Goal: Obtain resource: Obtain resource

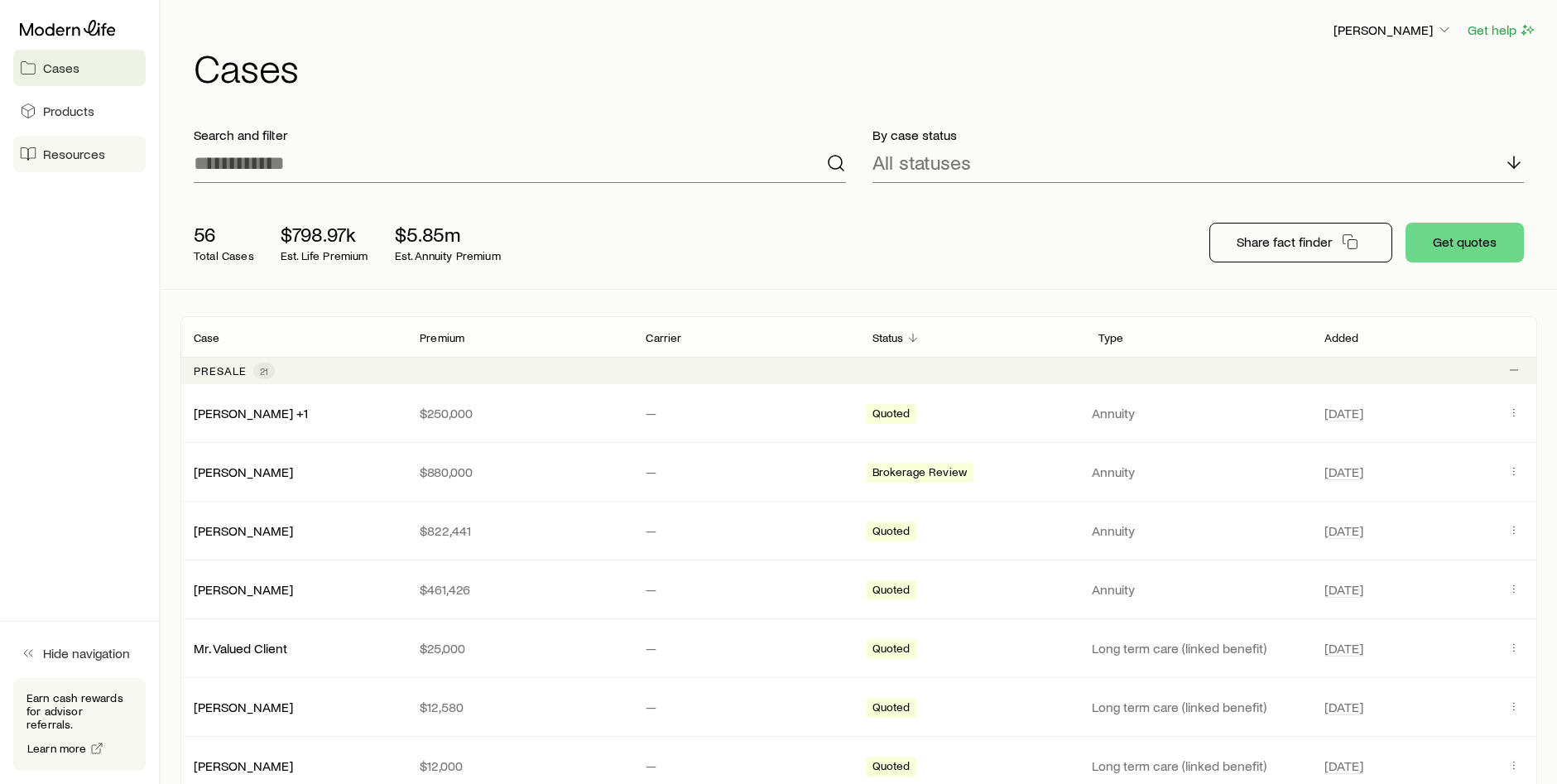
click at [77, 151] on span "Resources" at bounding box center [74, 154] width 62 height 16
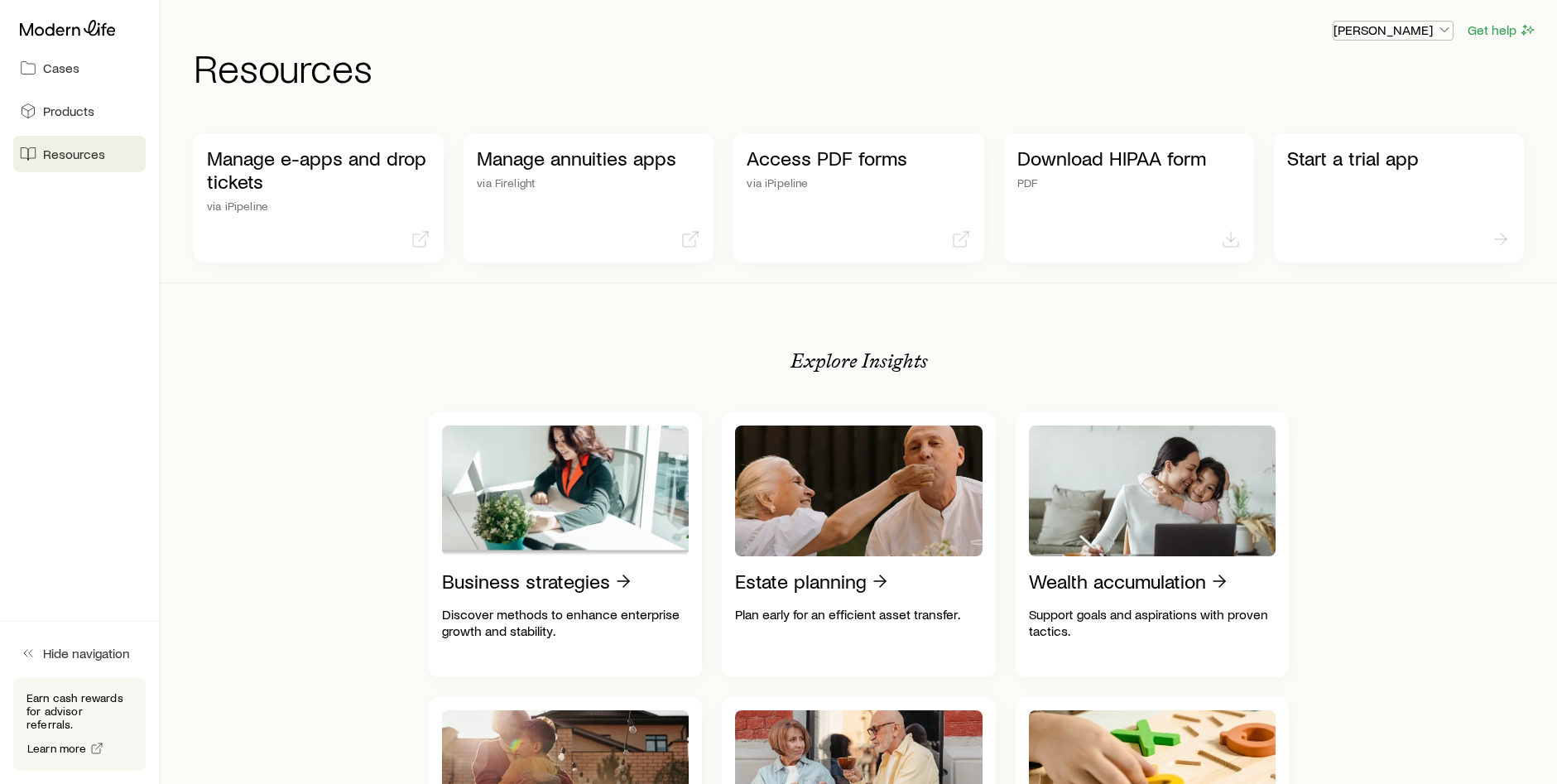
click at [1427, 30] on p "[PERSON_NAME]" at bounding box center [1394, 29] width 119 height 16
click at [1360, 73] on span "Licenses and contracts" at bounding box center [1360, 75] width 136 height 16
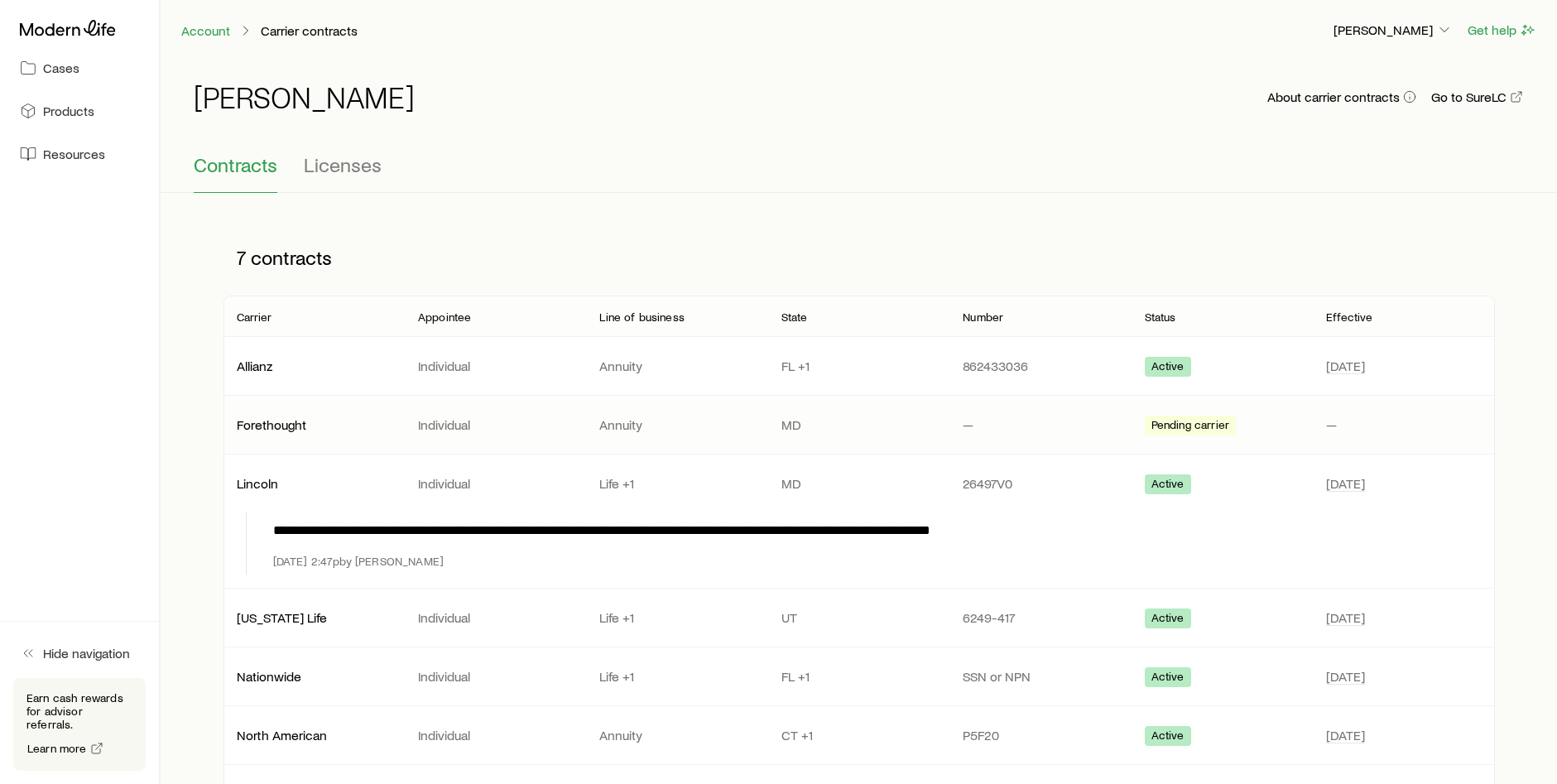
click at [693, 426] on p "Annuity" at bounding box center [676, 424] width 155 height 16
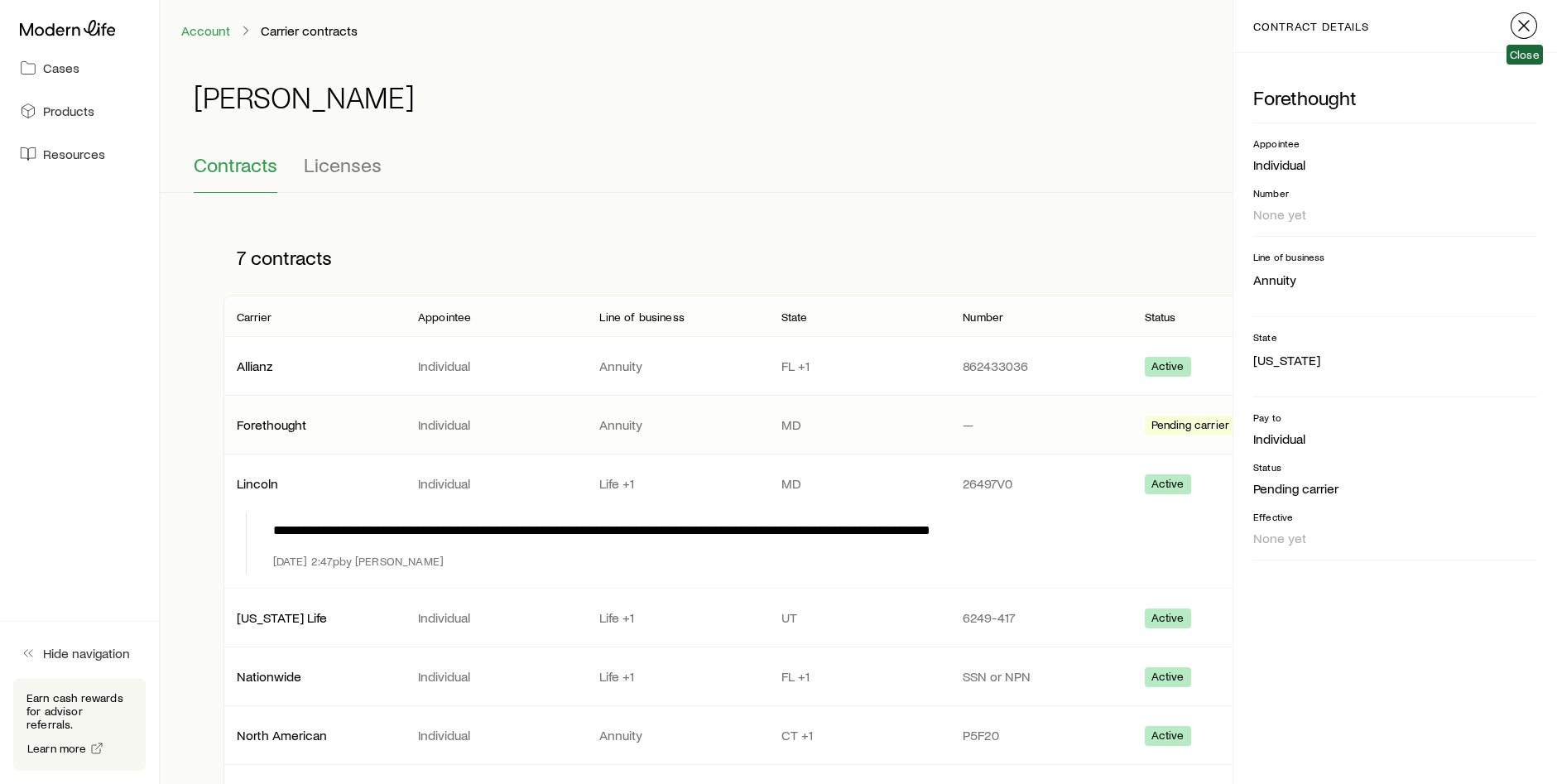
click at [1522, 29] on icon "button" at bounding box center [1524, 25] width 20 height 20
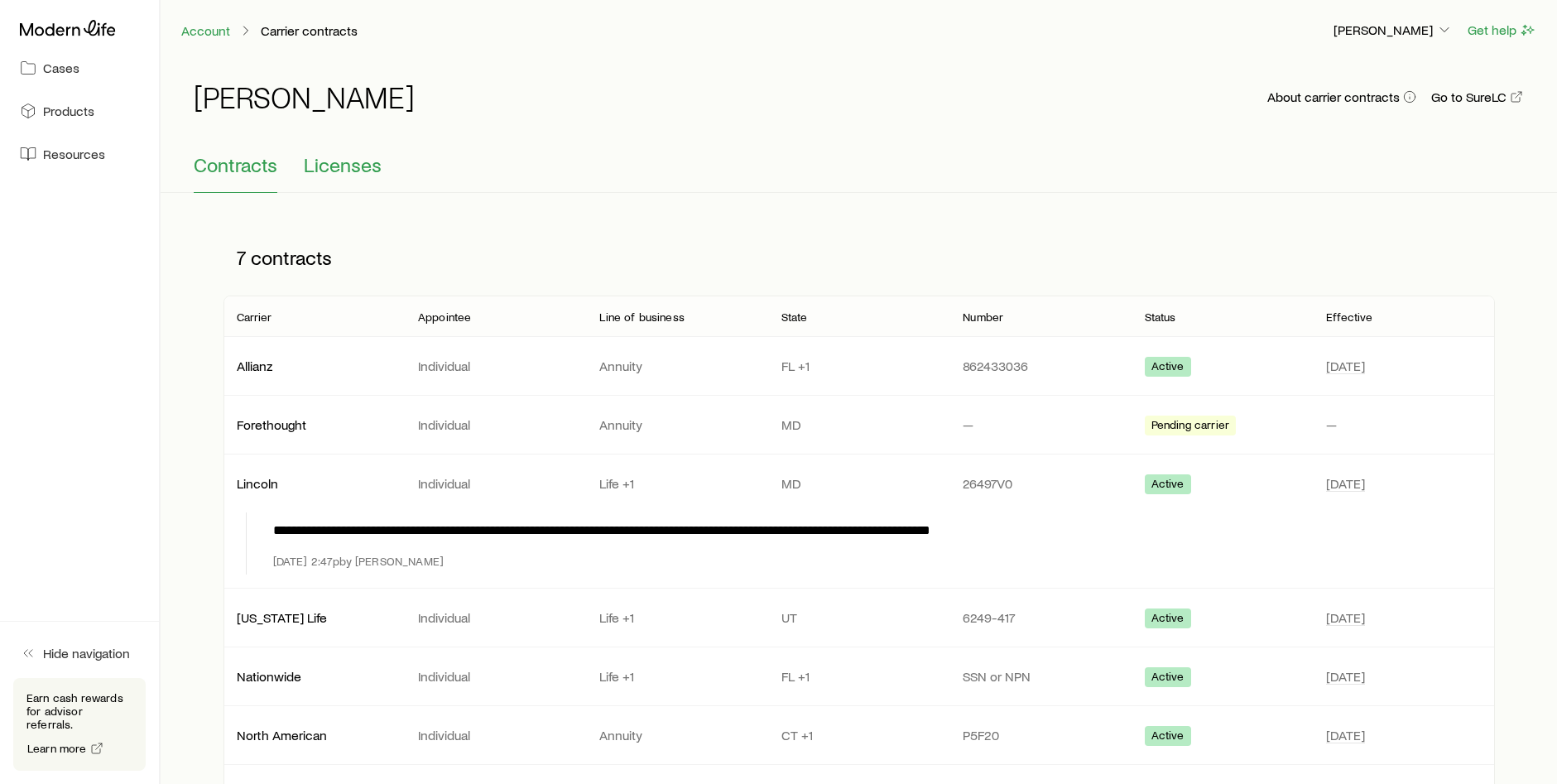
click at [351, 166] on span "Licenses" at bounding box center [343, 164] width 78 height 23
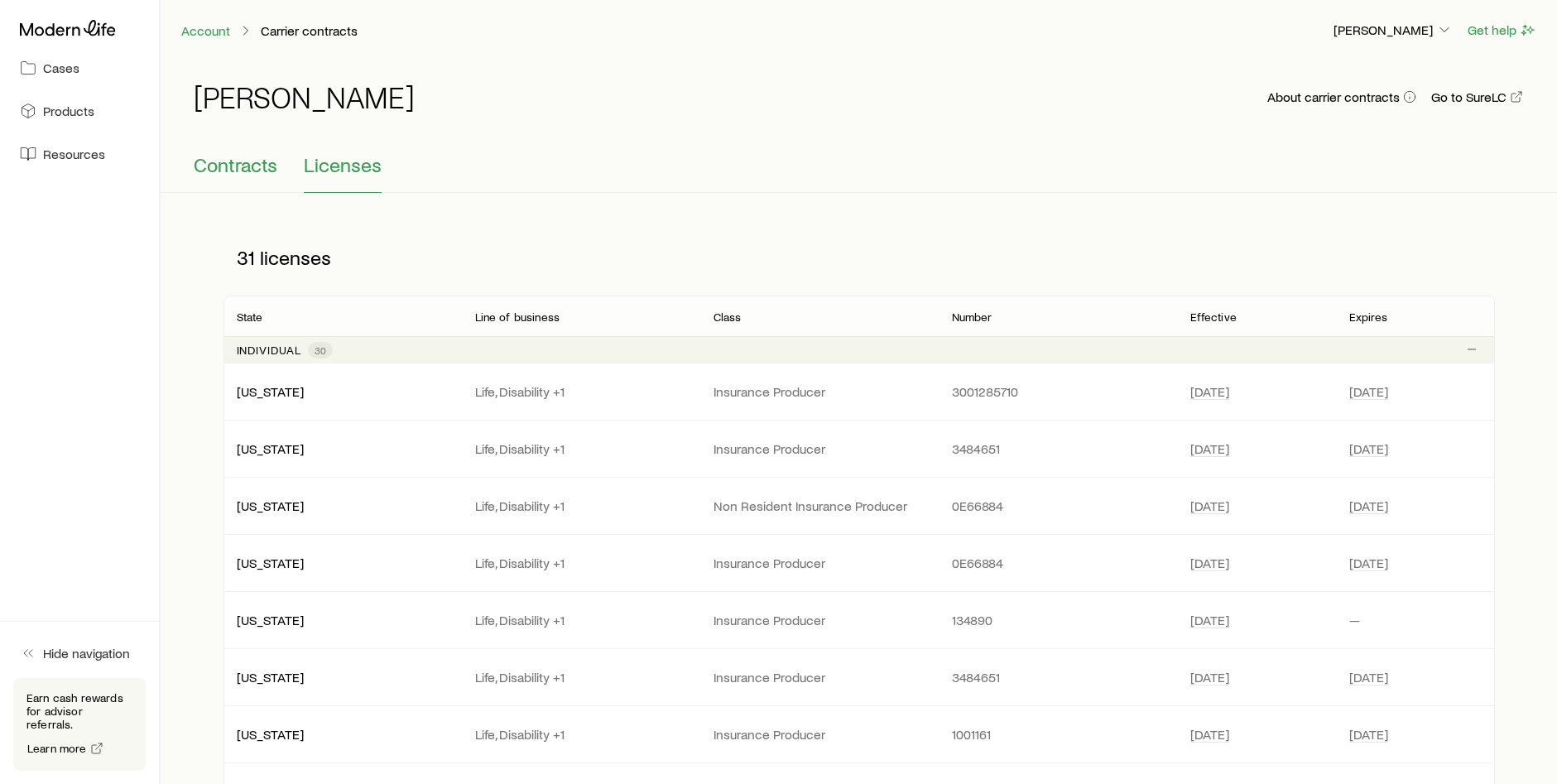
click at [212, 167] on span "Contracts" at bounding box center [235, 164] width 84 height 23
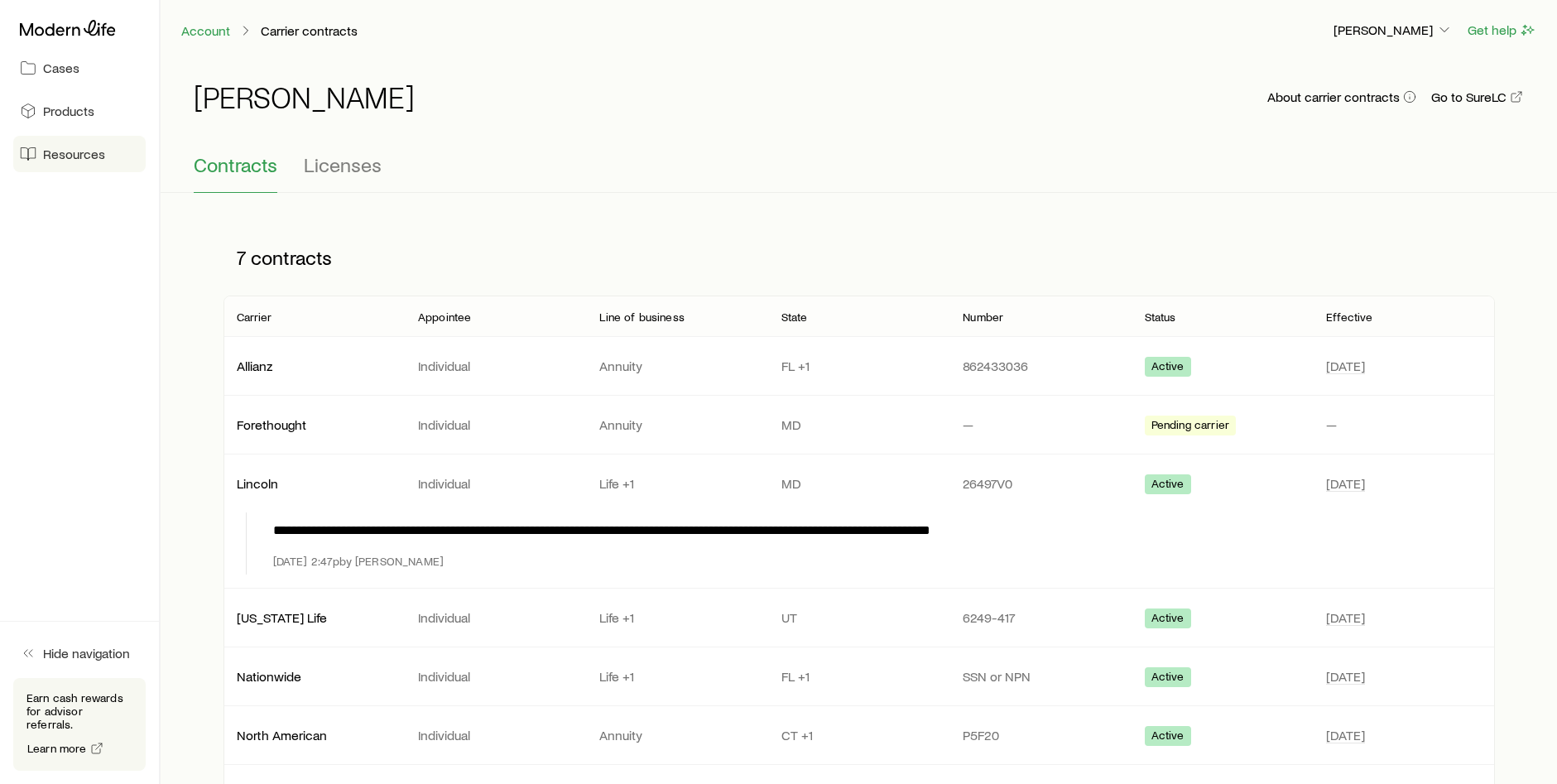
click at [60, 152] on span "Resources" at bounding box center [74, 154] width 62 height 16
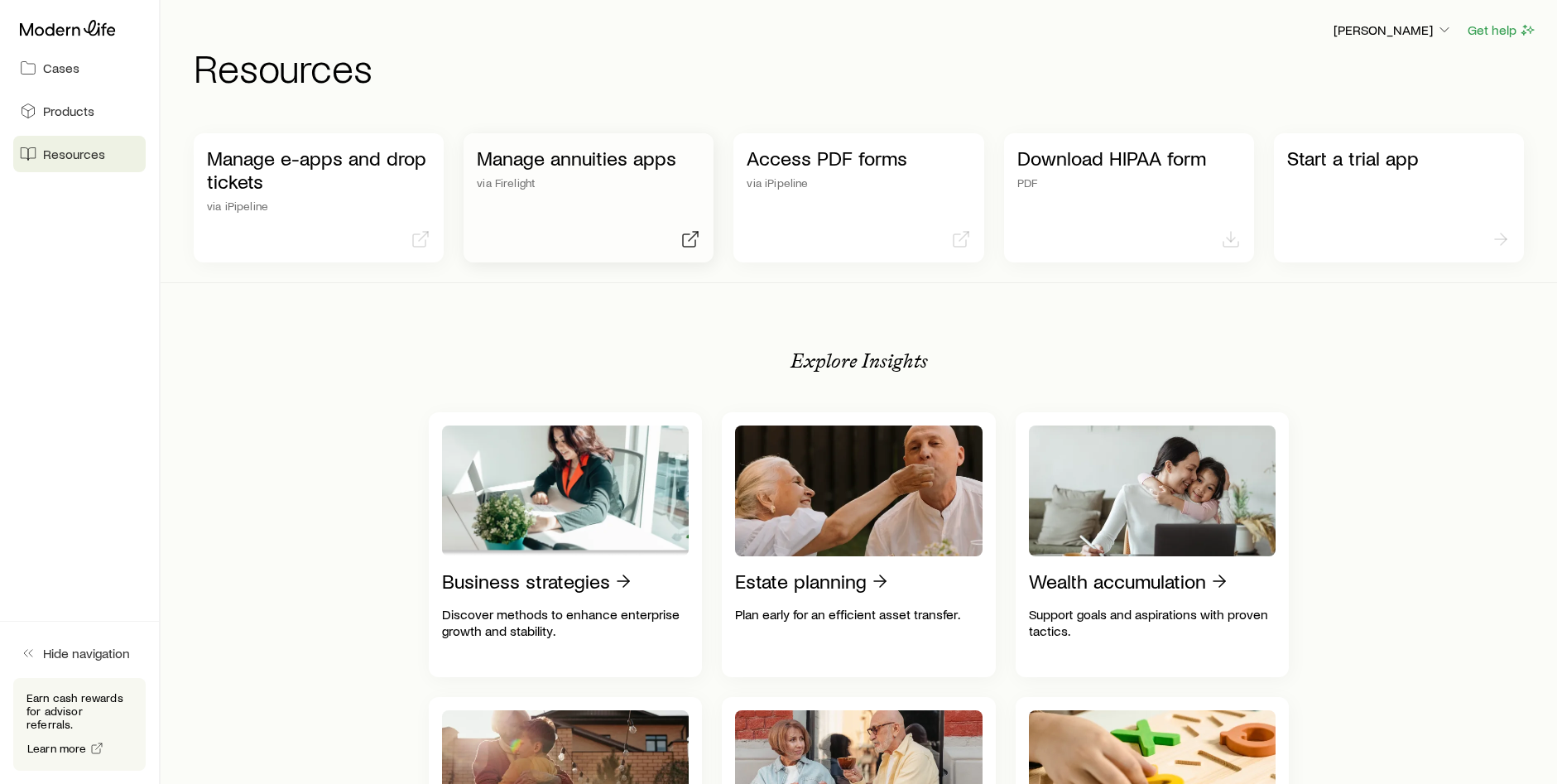
click at [541, 185] on p "via Firelight" at bounding box center [588, 182] width 224 height 13
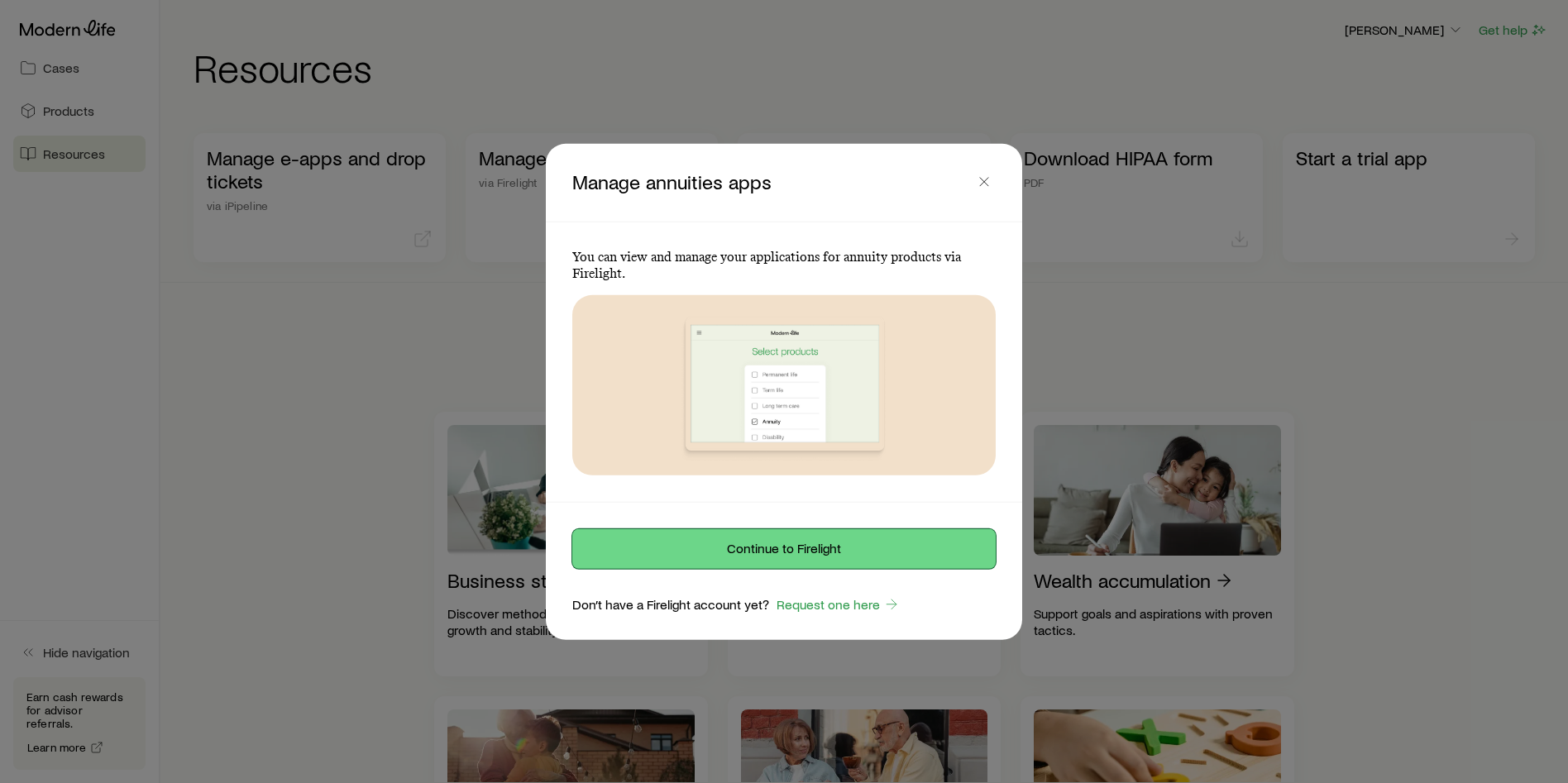
click at [817, 550] on button "Continue to Firelight" at bounding box center [783, 549] width 423 height 40
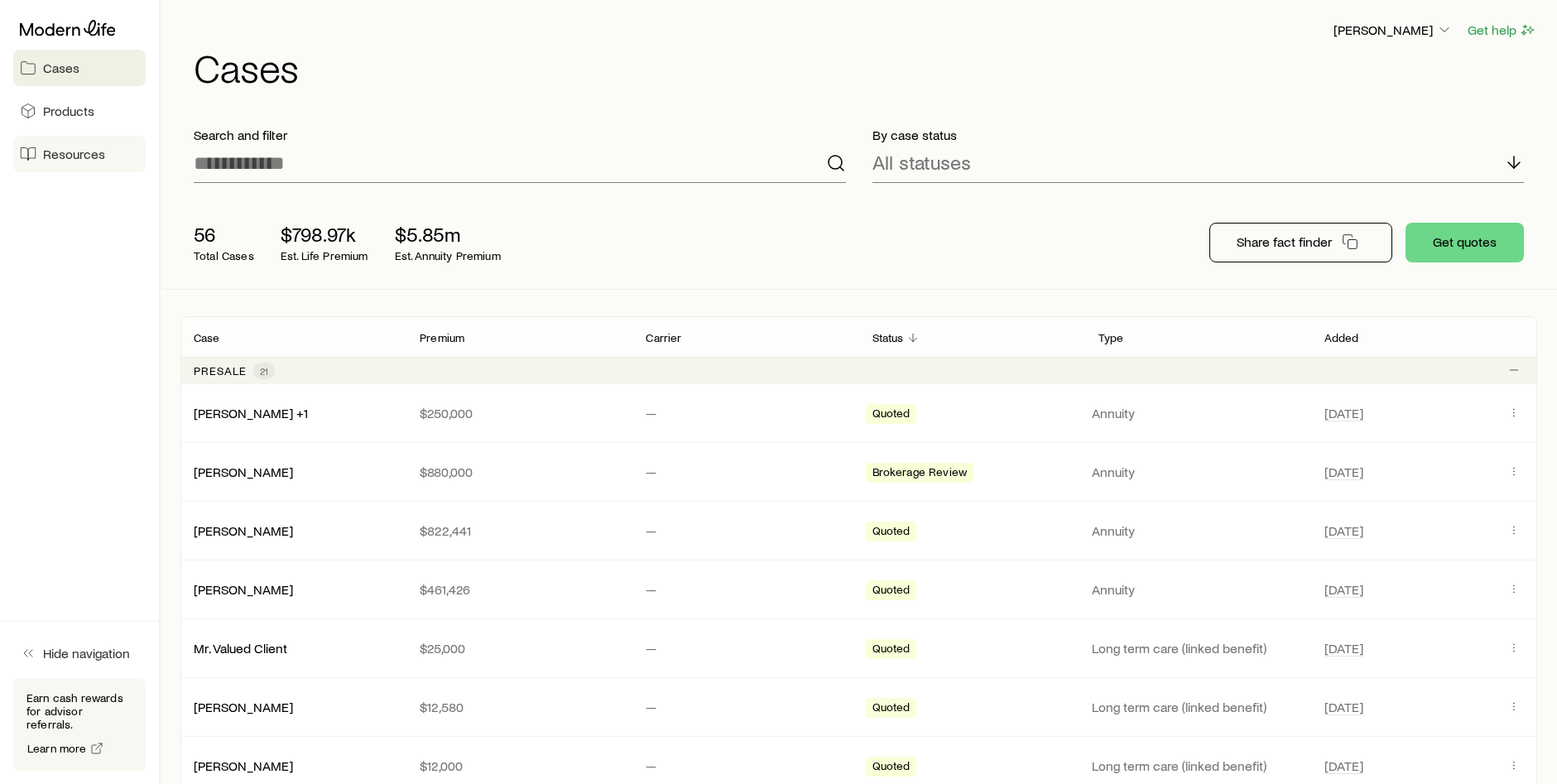
click at [89, 149] on span "Resources" at bounding box center [74, 154] width 62 height 16
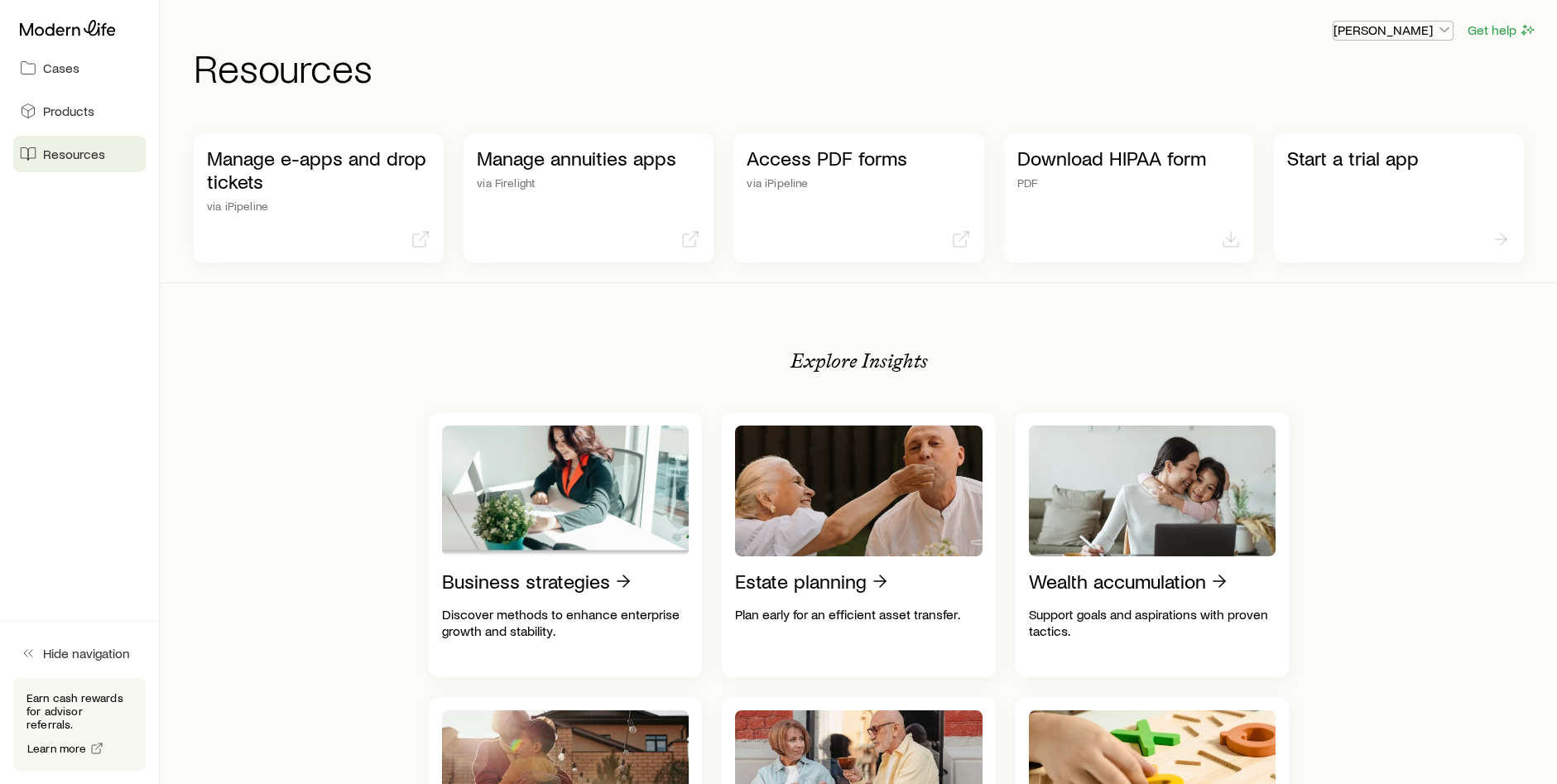
click at [1381, 28] on p "[PERSON_NAME]" at bounding box center [1394, 29] width 119 height 16
click at [1368, 73] on span "Licenses and contracts" at bounding box center [1360, 75] width 136 height 16
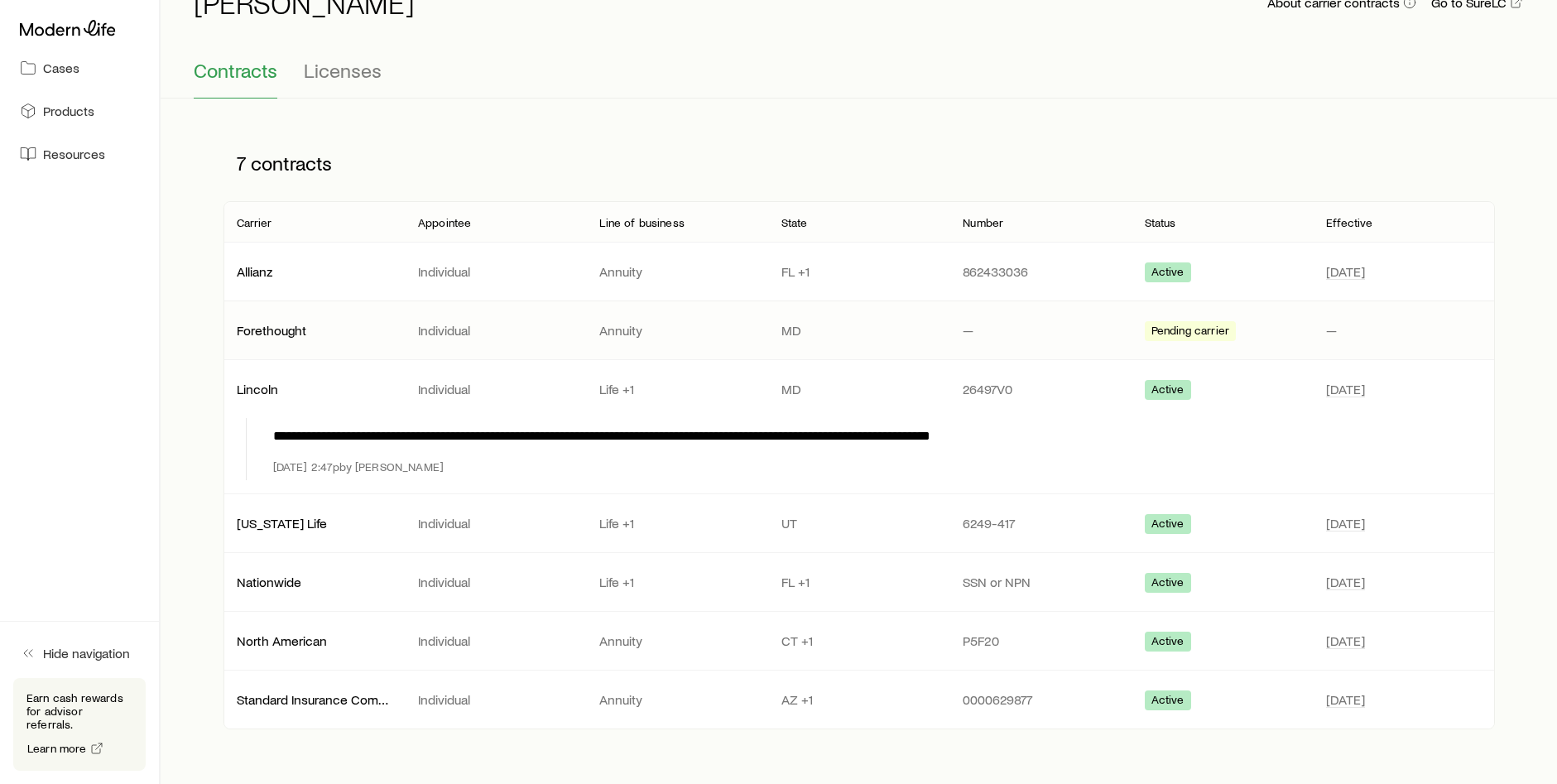
scroll to position [158, 0]
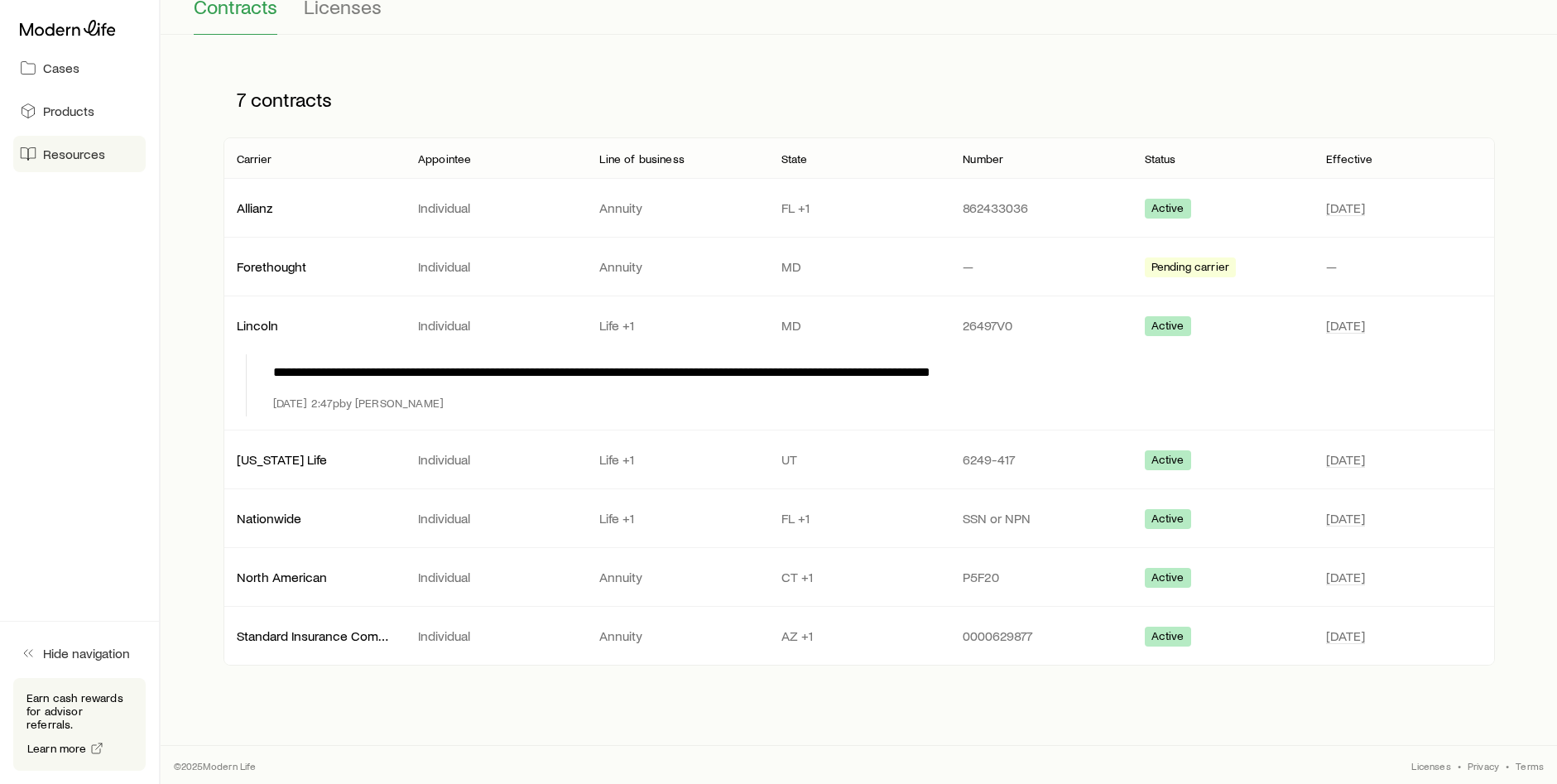
click at [87, 158] on span "Resources" at bounding box center [74, 154] width 62 height 16
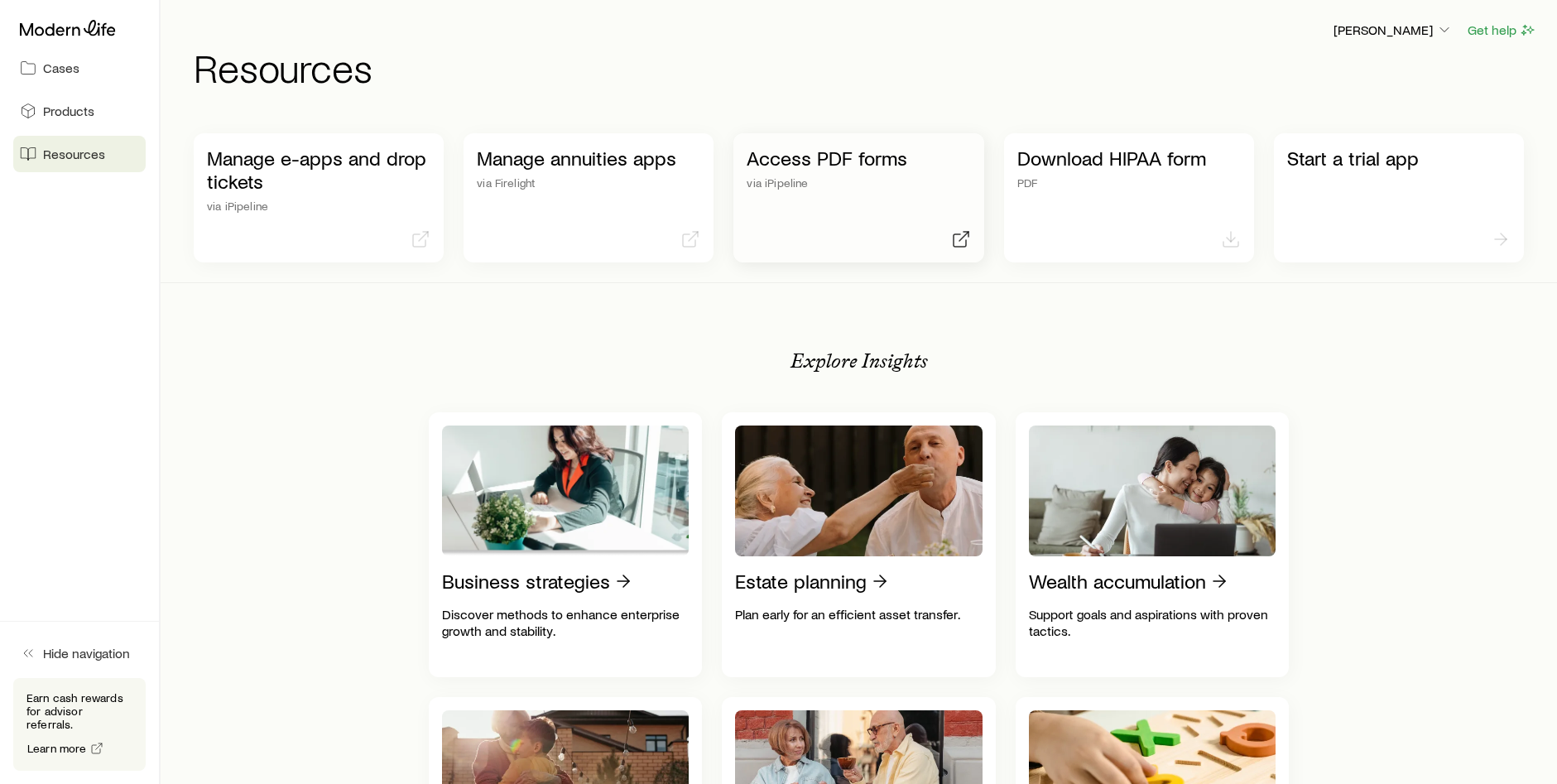
click at [824, 171] on div "Access PDF forms via iPipeline" at bounding box center [858, 168] width 224 height 43
